Goal: Download file/media

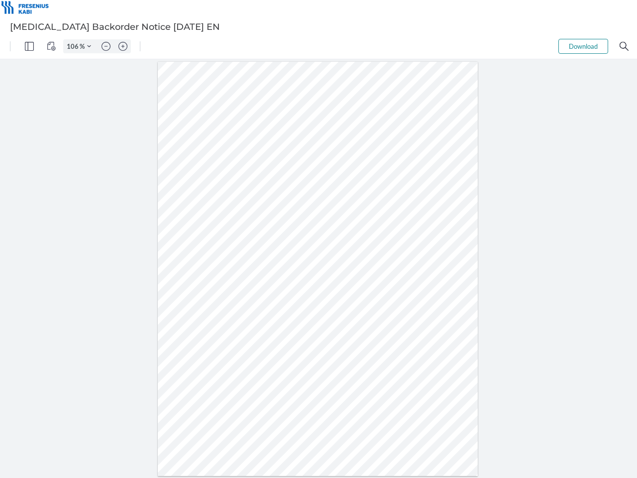
click at [29, 46] on img "Panel" at bounding box center [29, 46] width 9 height 9
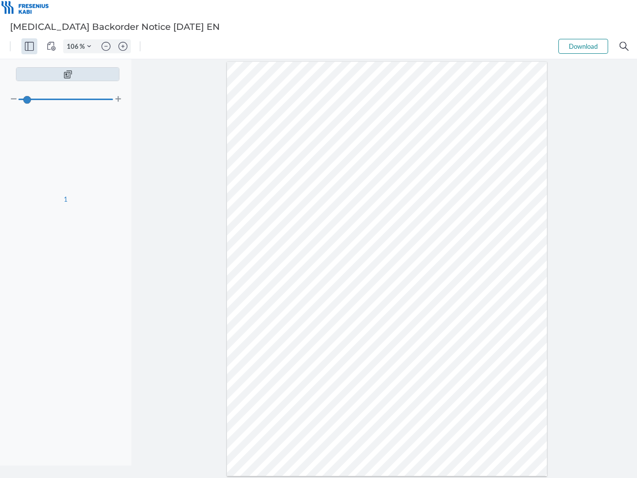
click at [51, 46] on img "View Controls" at bounding box center [51, 46] width 9 height 9
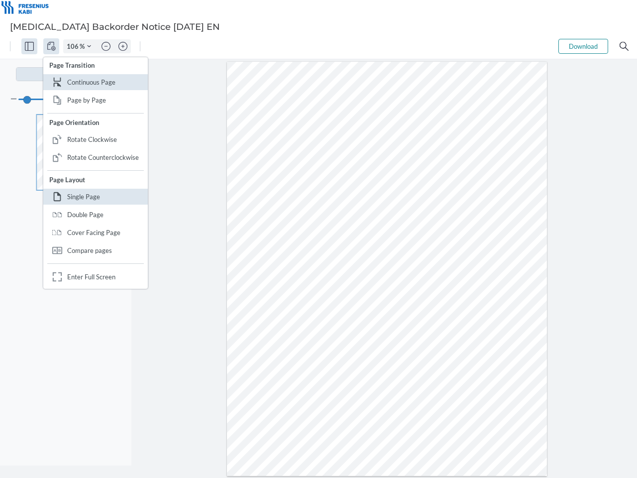
click at [74, 46] on input "106" at bounding box center [72, 46] width 16 height 9
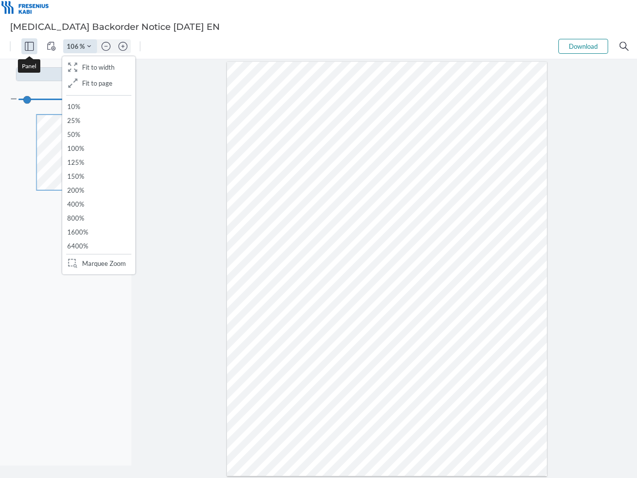
click at [89, 46] on img "Zoom Controls" at bounding box center [89, 46] width 4 height 4
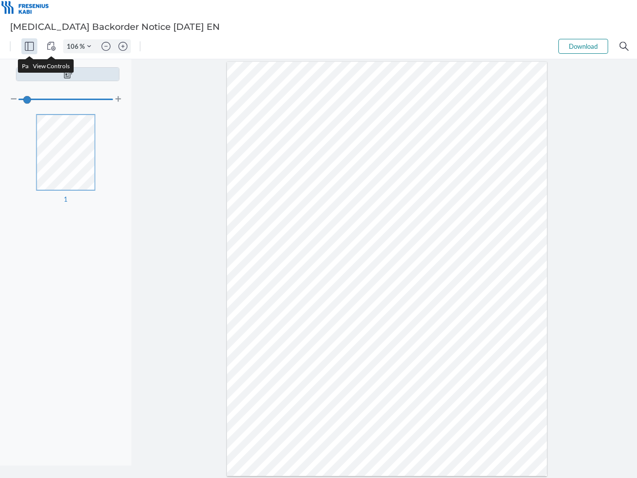
click at [106, 46] on img "Zoom out" at bounding box center [106, 46] width 9 height 9
click at [123, 46] on img "Zoom in" at bounding box center [122, 46] width 9 height 9
type input "106"
click at [583, 46] on button "Download" at bounding box center [583, 46] width 50 height 15
click at [624, 46] on img "Search" at bounding box center [624, 46] width 9 height 9
